Goal: Task Accomplishment & Management: Manage account settings

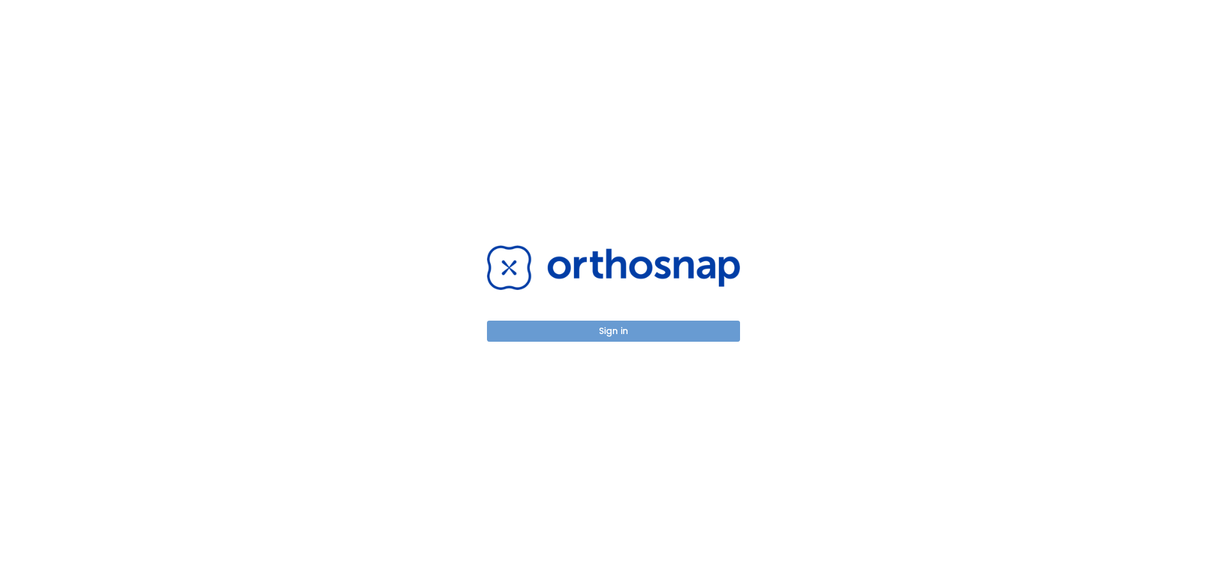
click at [616, 328] on button "Sign in" at bounding box center [613, 331] width 253 height 21
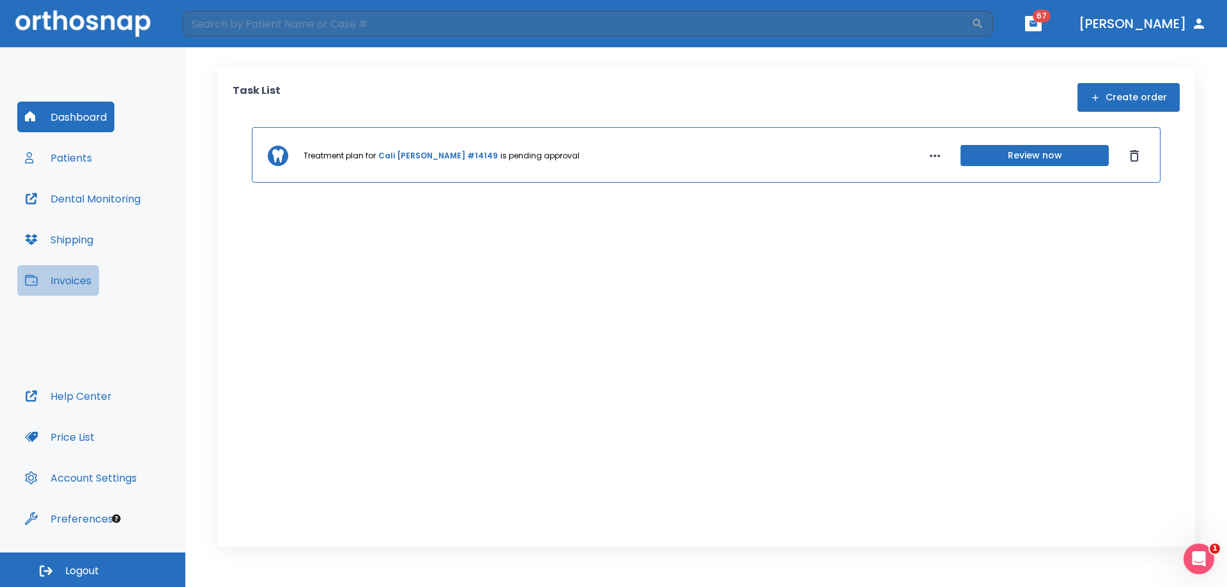
click at [75, 283] on button "Invoices" at bounding box center [58, 280] width 82 height 31
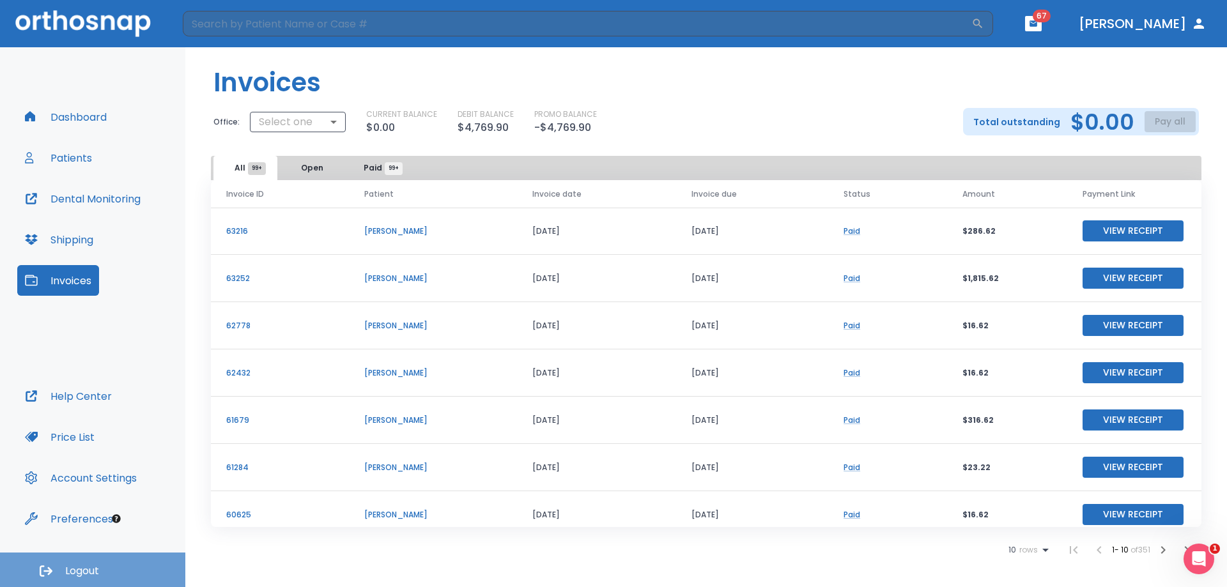
click at [68, 569] on span "Logout" at bounding box center [82, 571] width 34 height 14
